Goal: Task Accomplishment & Management: Complete application form

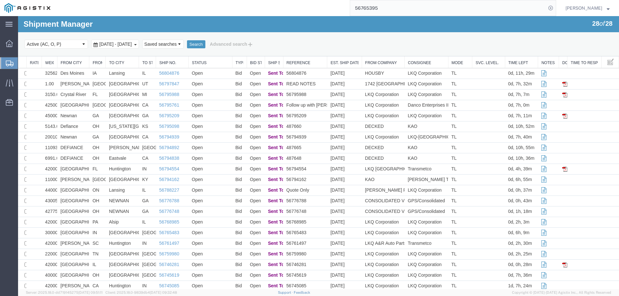
click at [7, 61] on icon at bounding box center [10, 64] width 8 height 6
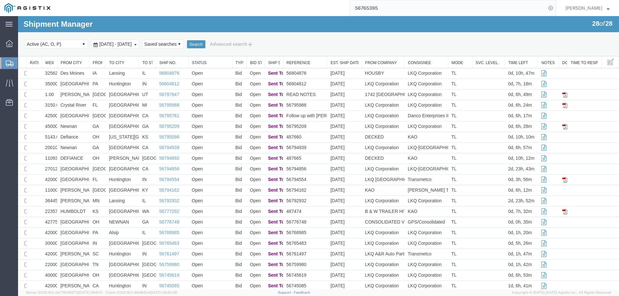
click at [12, 61] on icon at bounding box center [10, 64] width 8 height 6
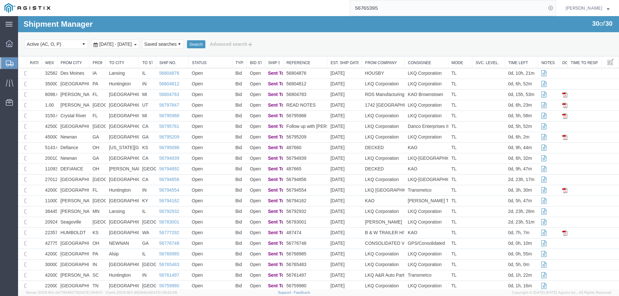
click at [6, 61] on icon at bounding box center [10, 64] width 8 height 6
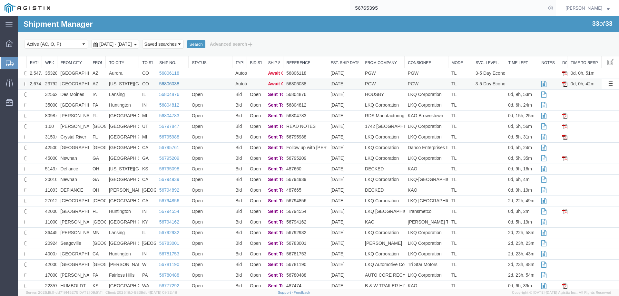
click at [164, 82] on link "56806038" at bounding box center [169, 83] width 20 height 5
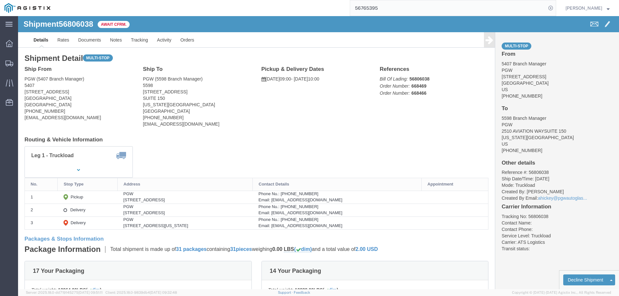
click b "56806038"
copy b "56806038"
click link "Confirm"
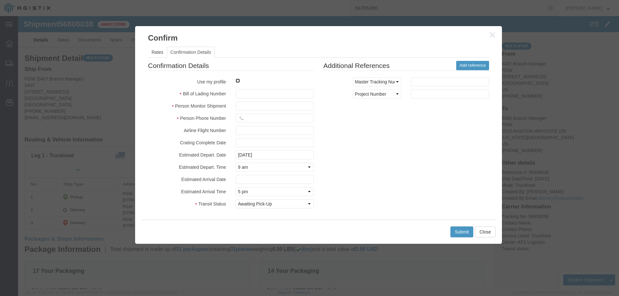
click input "checkbox"
checkbox input "true"
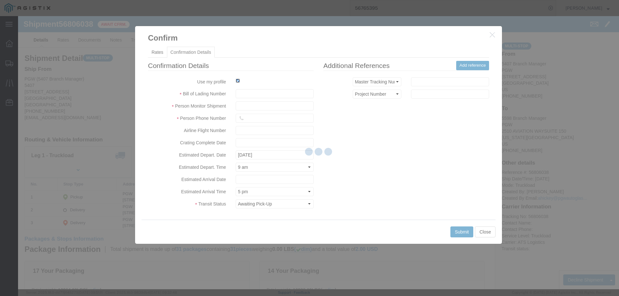
type input "[PERSON_NAME]"
type input "3204977237"
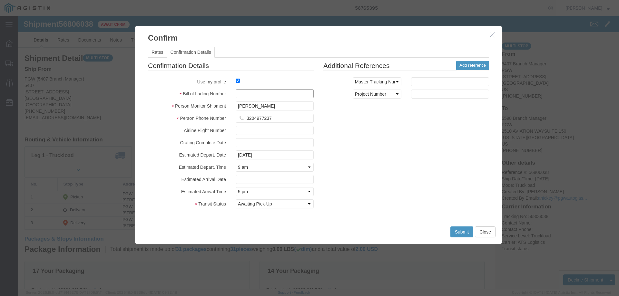
click input "text"
paste input "56806038"
type input "56806038"
click button "Submit"
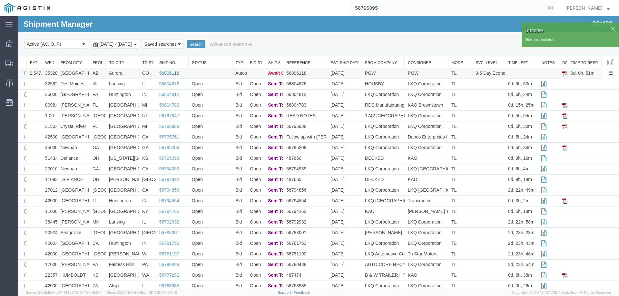
click at [167, 74] on link "56806118" at bounding box center [169, 73] width 20 height 5
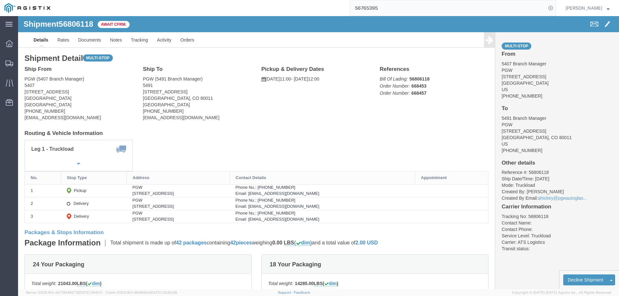
click b "56806118"
copy b "56806118"
click link "Confirm"
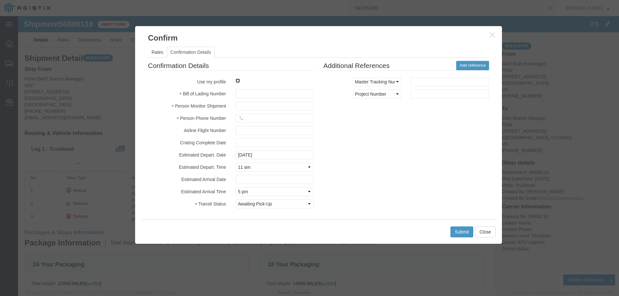
click input "checkbox"
checkbox input "true"
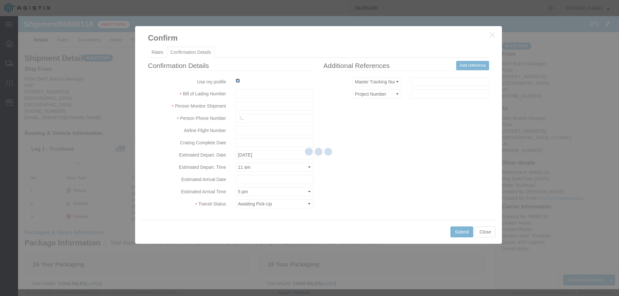
type input "[PERSON_NAME]"
type input "3204977237"
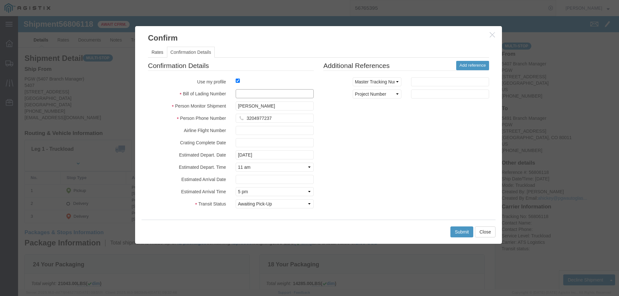
click input "text"
paste input "56806118"
type input "56806118"
click button "Submit"
